Goal: Information Seeking & Learning: Learn about a topic

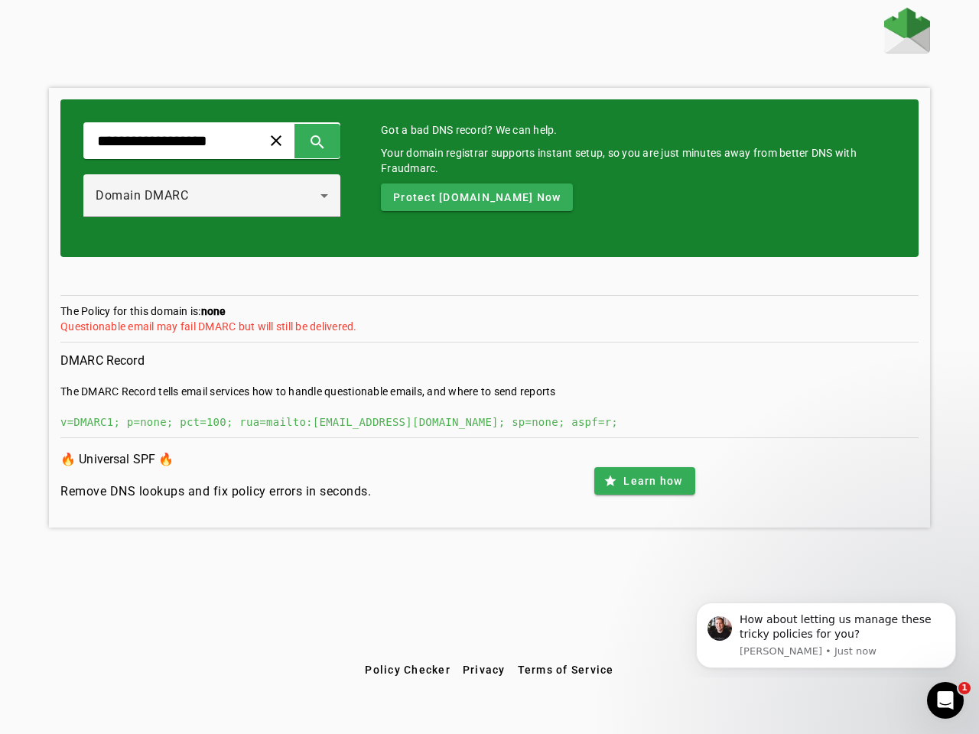
click at [294, 141] on span at bounding box center [276, 140] width 37 height 37
click at [336, 141] on span at bounding box center [317, 140] width 37 height 37
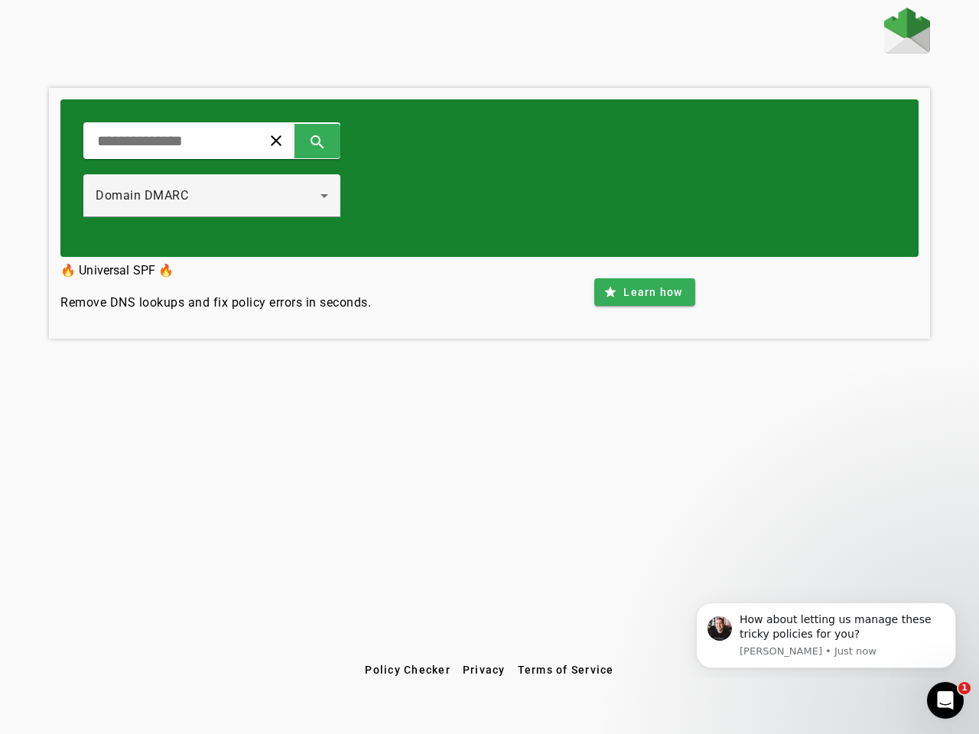
click at [228, 196] on div "Domain DMARC" at bounding box center [208, 196] width 225 height 18
click at [515, 197] on div "clear search Domain DMARC" at bounding box center [489, 178] width 858 height 158
click at [644, 481] on div "clear search Domain DMARC 🔥 Universal SPF 🔥 Remove DNS lookups and fix policy e…" at bounding box center [489, 332] width 979 height 648
click at [407, 670] on span "Policy Checker" at bounding box center [408, 670] width 86 height 12
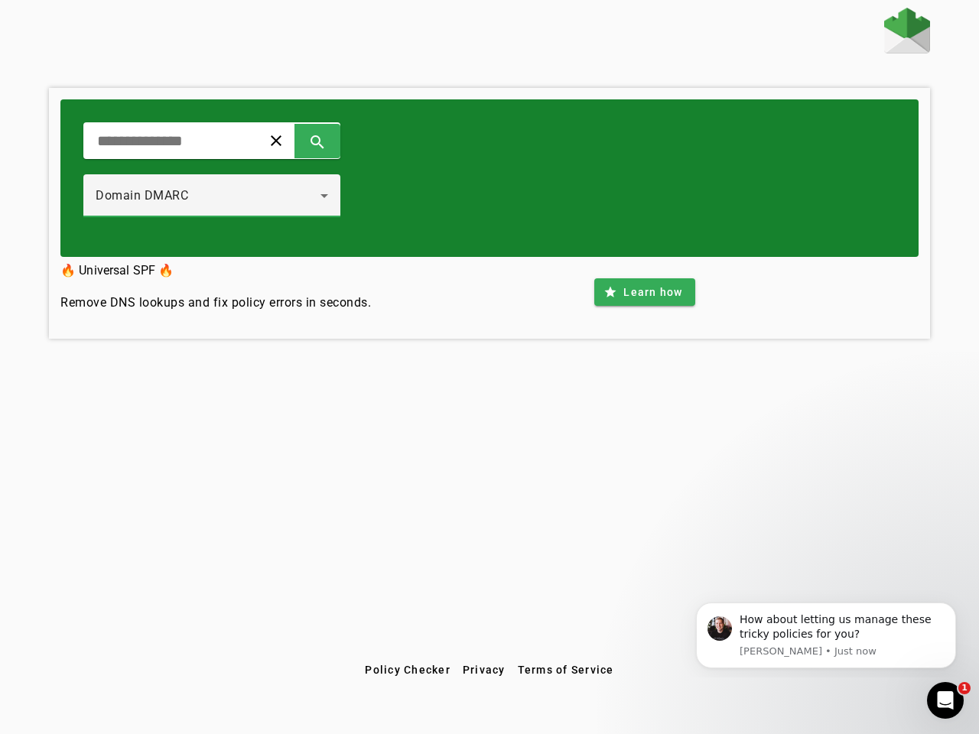
click at [484, 670] on span "Privacy" at bounding box center [484, 670] width 43 height 12
click at [565, 670] on span "Terms of Service" at bounding box center [566, 670] width 96 height 12
click at [826, 635] on div "How about letting us manage these tricky policies for you?" at bounding box center [841, 627] width 205 height 30
